Goal: Entertainment & Leisure: Browse casually

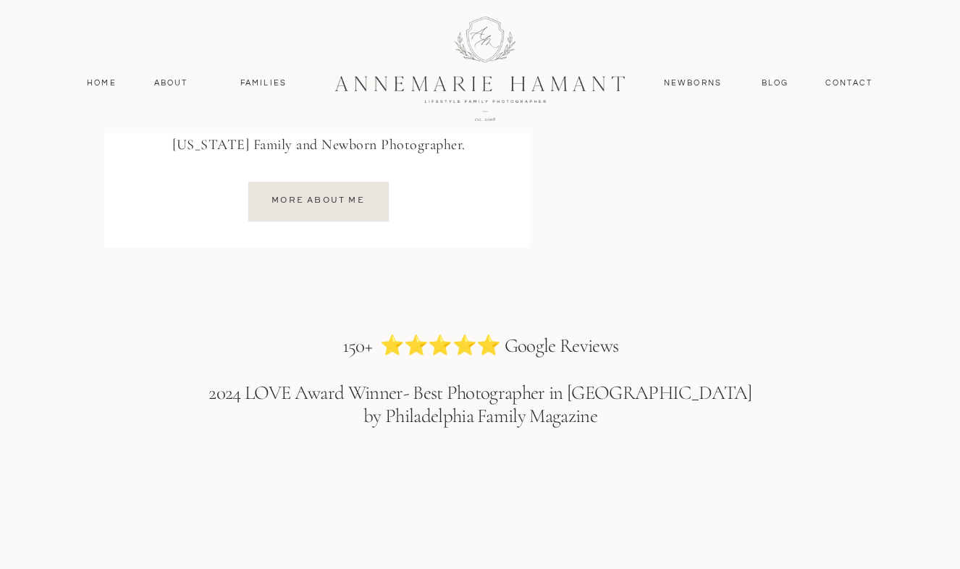
scroll to position [2200, 0]
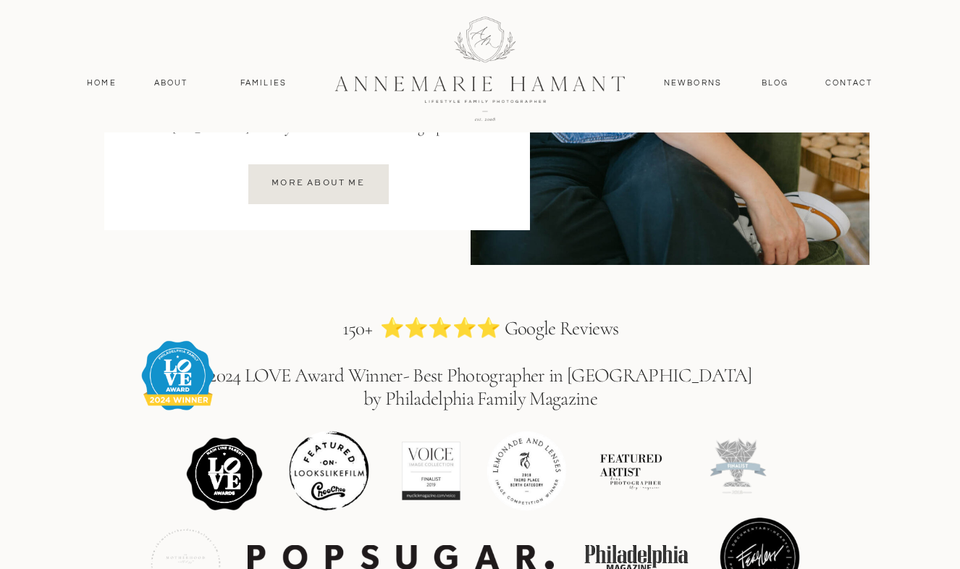
click at [379, 198] on div at bounding box center [318, 184] width 140 height 40
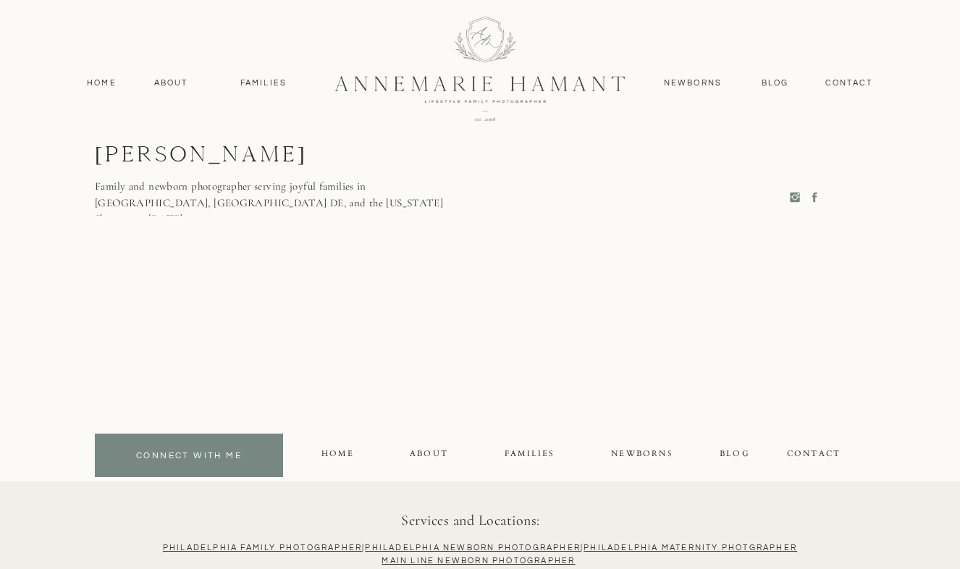
scroll to position [3872, 0]
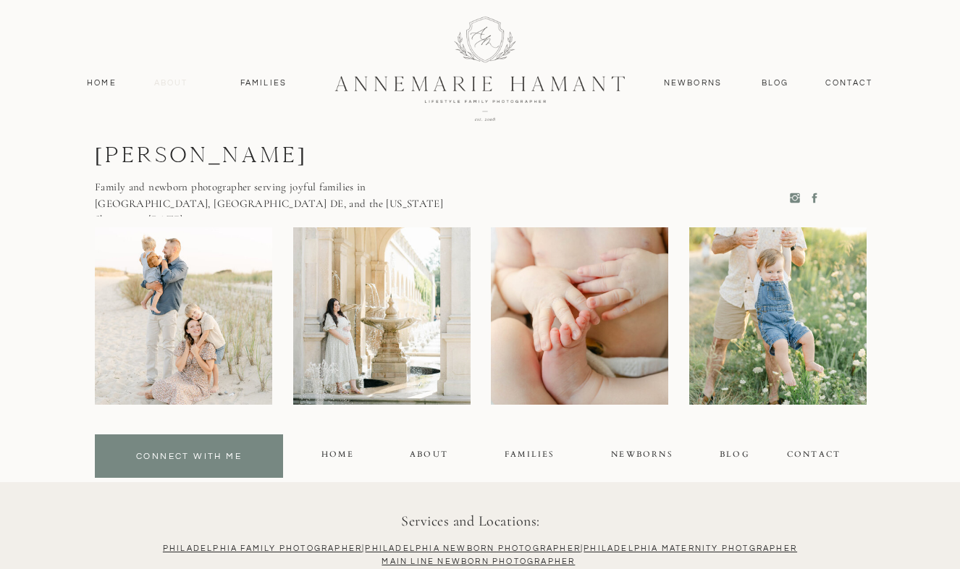
click at [151, 83] on nav "About" at bounding box center [171, 83] width 42 height 13
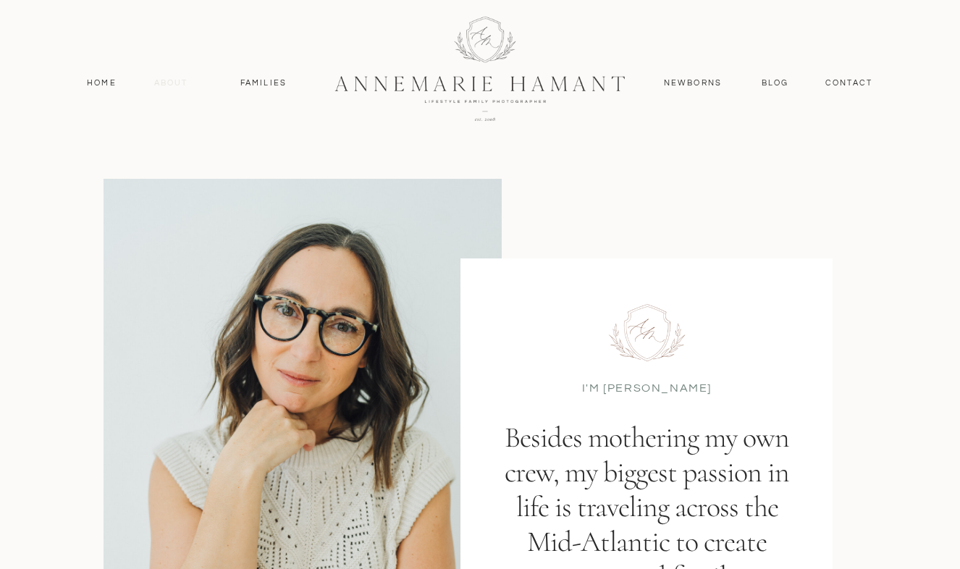
click at [180, 80] on nav "About" at bounding box center [171, 83] width 42 height 13
click at [258, 87] on nav "Families" at bounding box center [263, 83] width 65 height 13
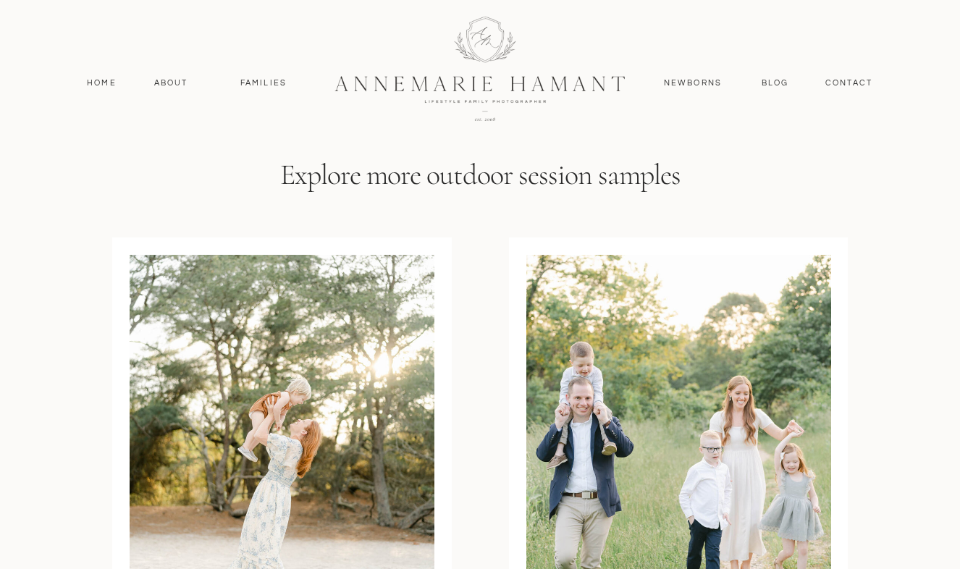
scroll to position [5477, 0]
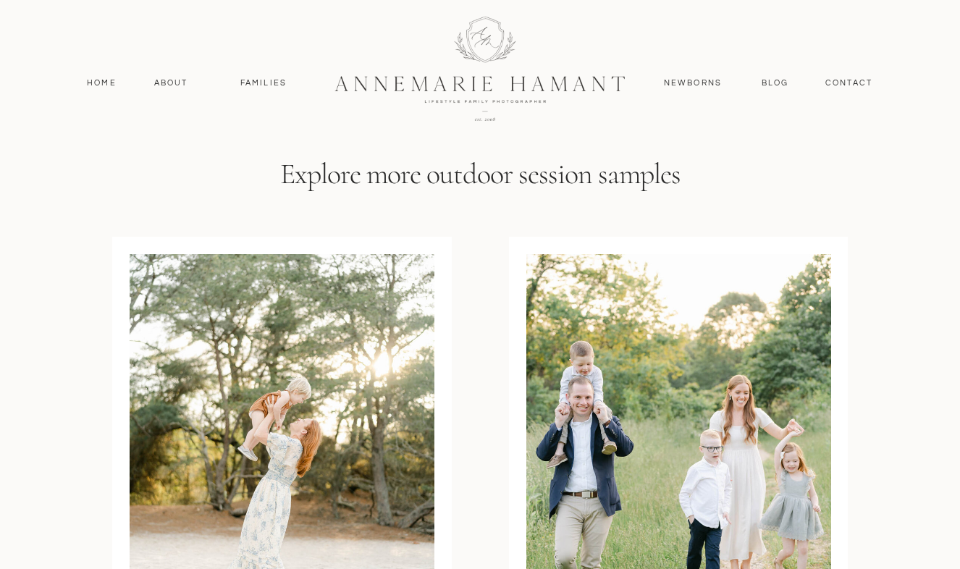
click at [693, 85] on nav "Newborns" at bounding box center [692, 83] width 69 height 13
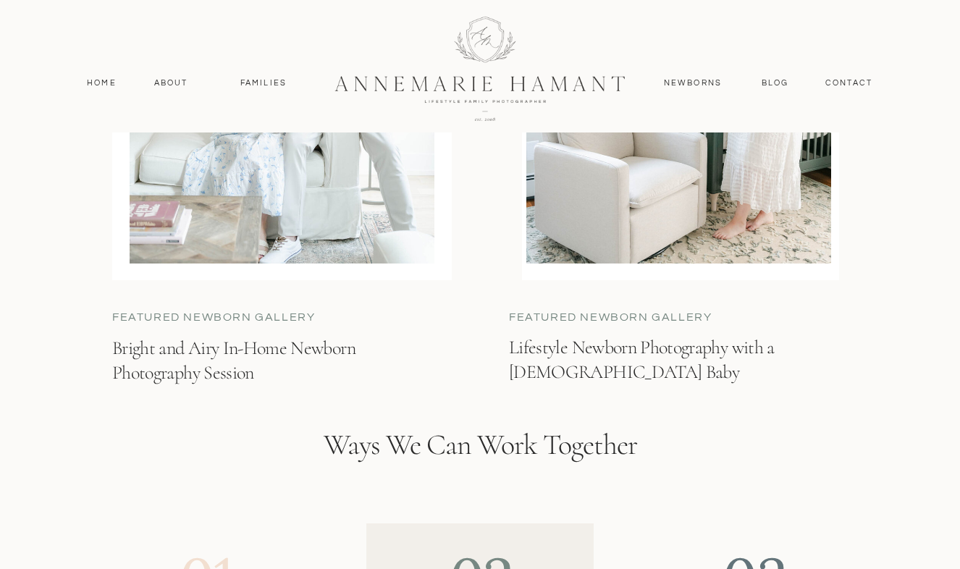
scroll to position [3603, 0]
click at [772, 85] on nav "Blog" at bounding box center [775, 83] width 34 height 13
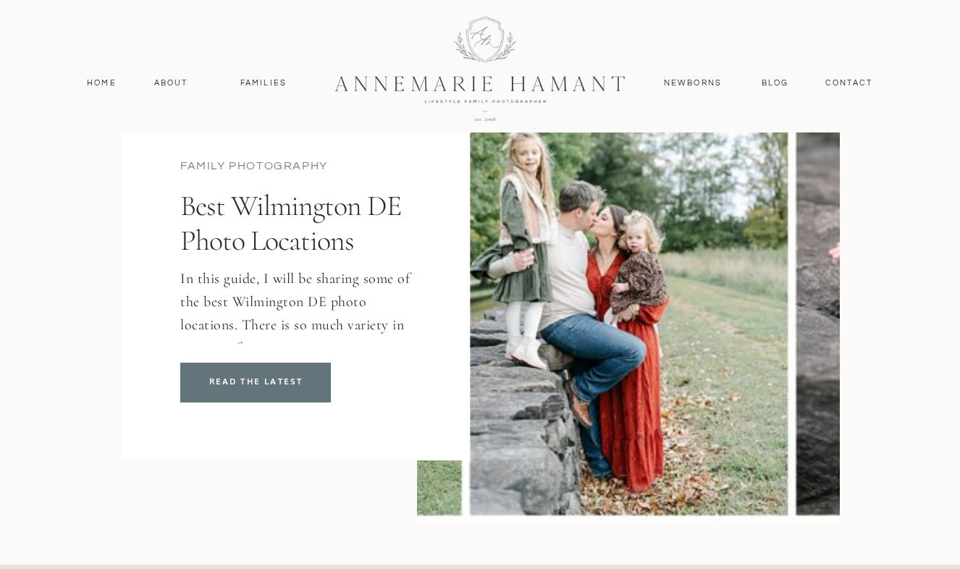
scroll to position [153, 0]
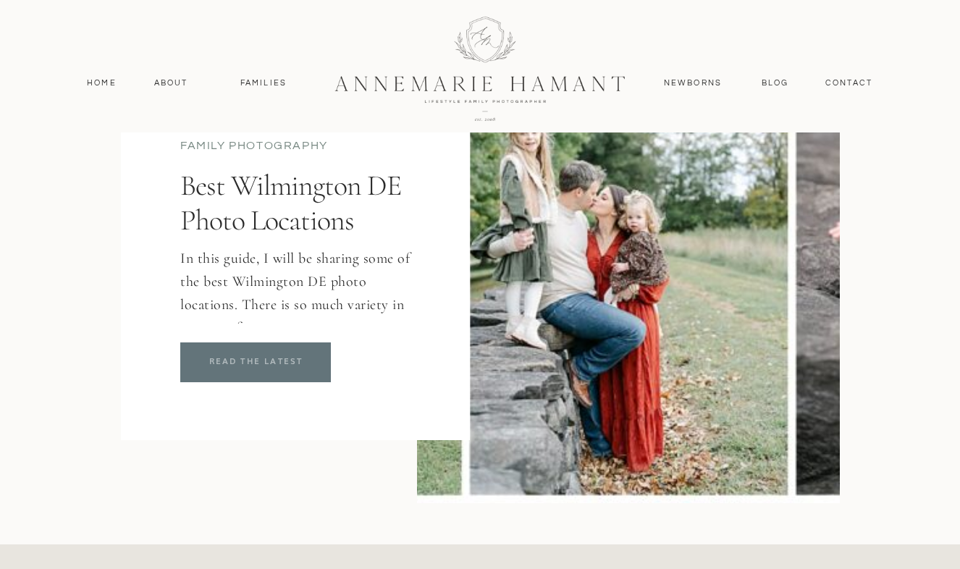
click at [276, 368] on p "READ THE LATEST" at bounding box center [256, 362] width 138 height 14
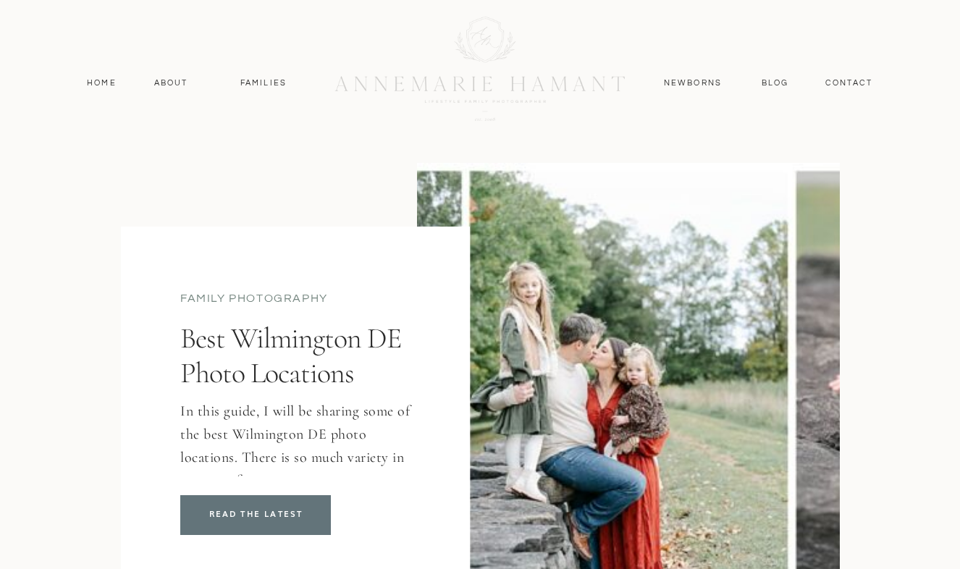
scroll to position [153, 0]
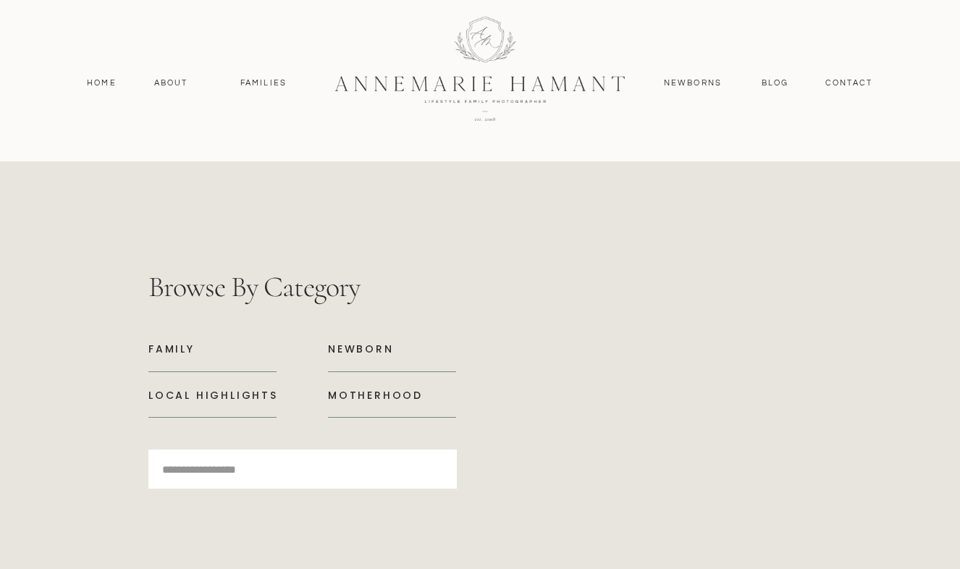
scroll to position [6225, 0]
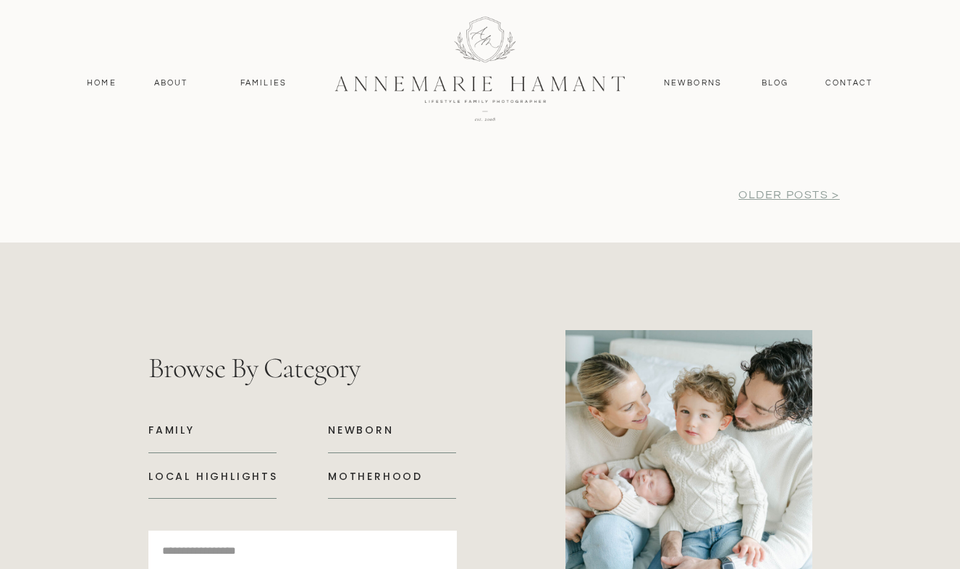
click at [770, 187] on p "older posts >" at bounding box center [789, 195] width 113 height 16
click at [771, 198] on link "older posts >" at bounding box center [788, 195] width 101 height 12
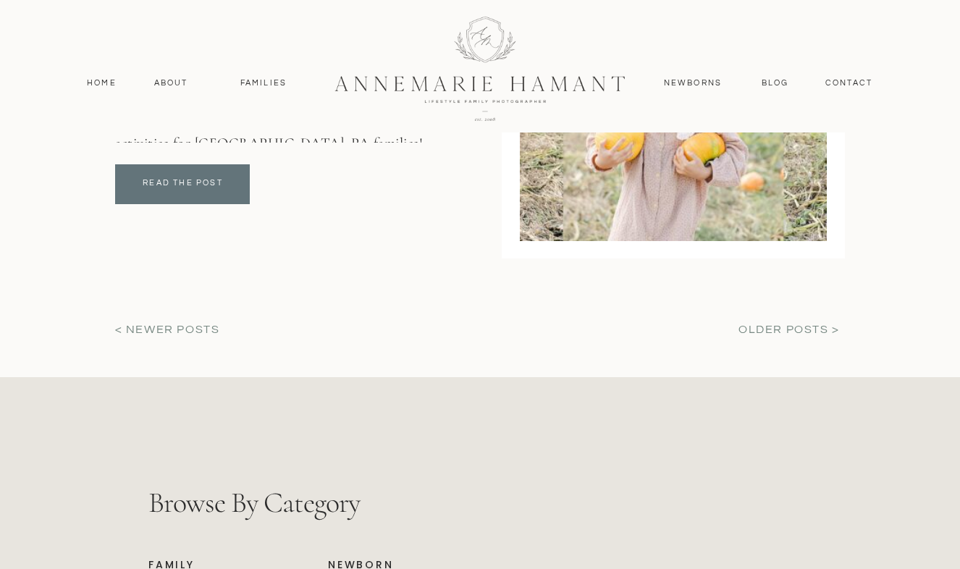
scroll to position [5479, 0]
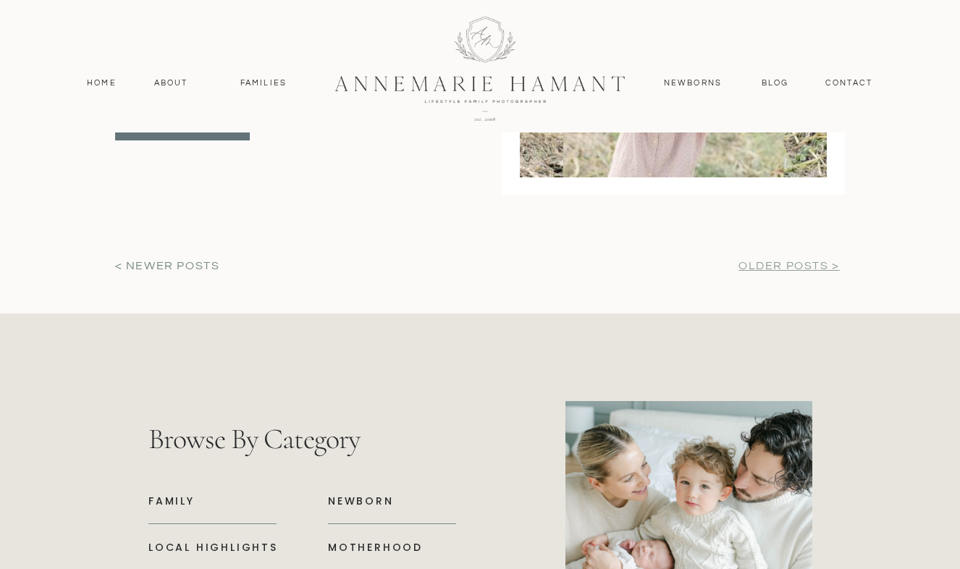
click at [780, 261] on link "older posts >" at bounding box center [788, 266] width 101 height 12
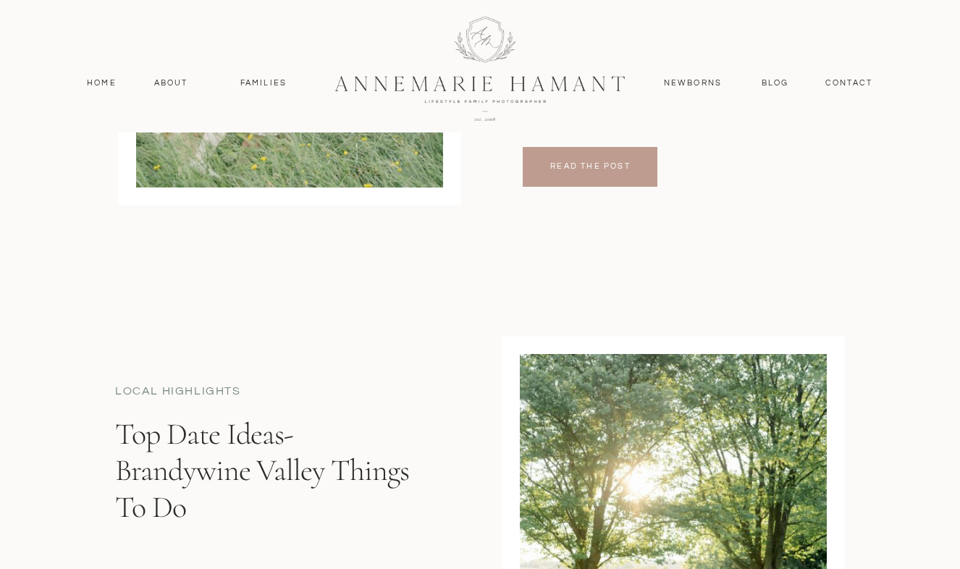
scroll to position [4099, 0]
